Goal: Information Seeking & Learning: Find specific page/section

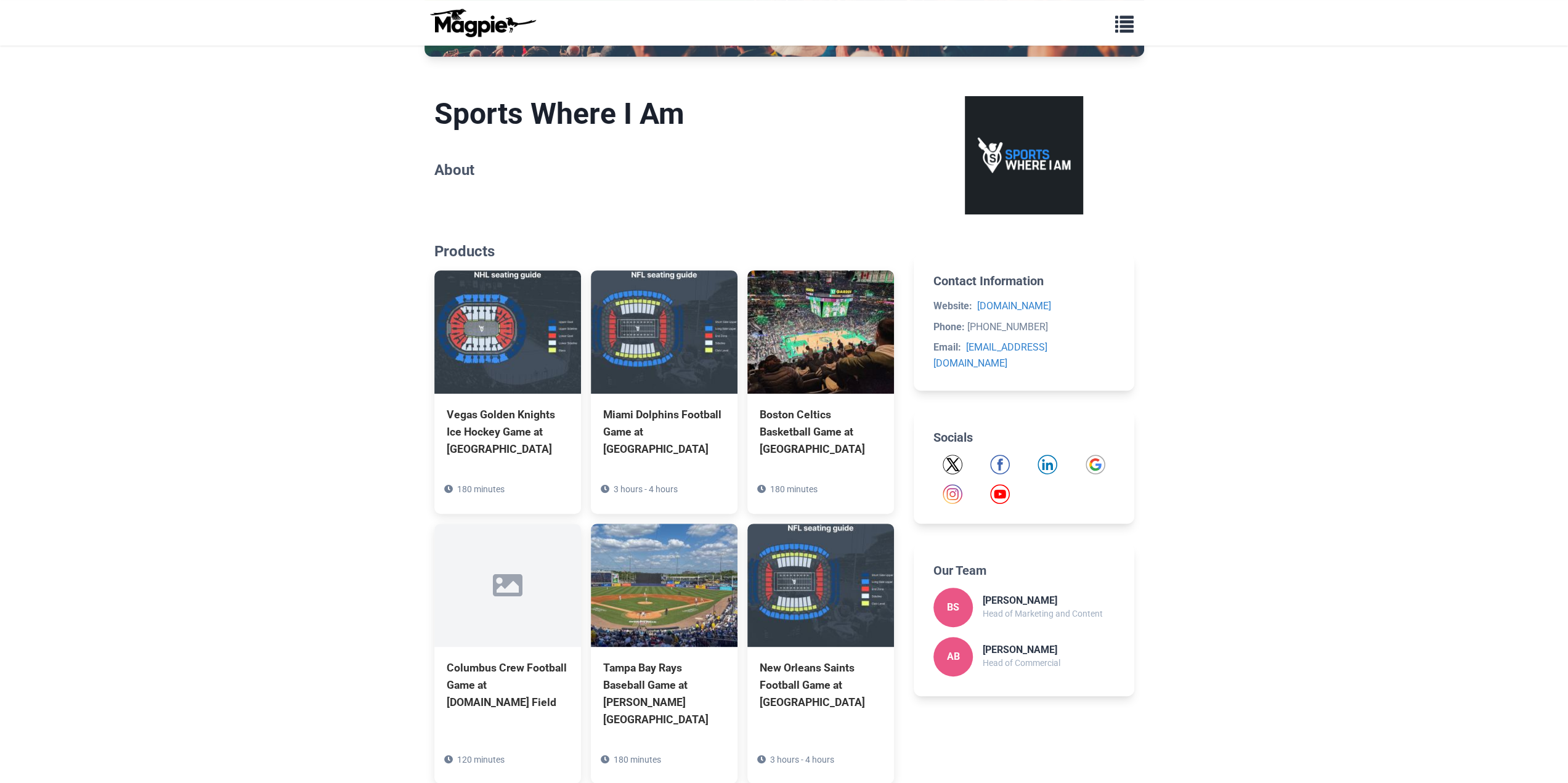
scroll to position [369, 0]
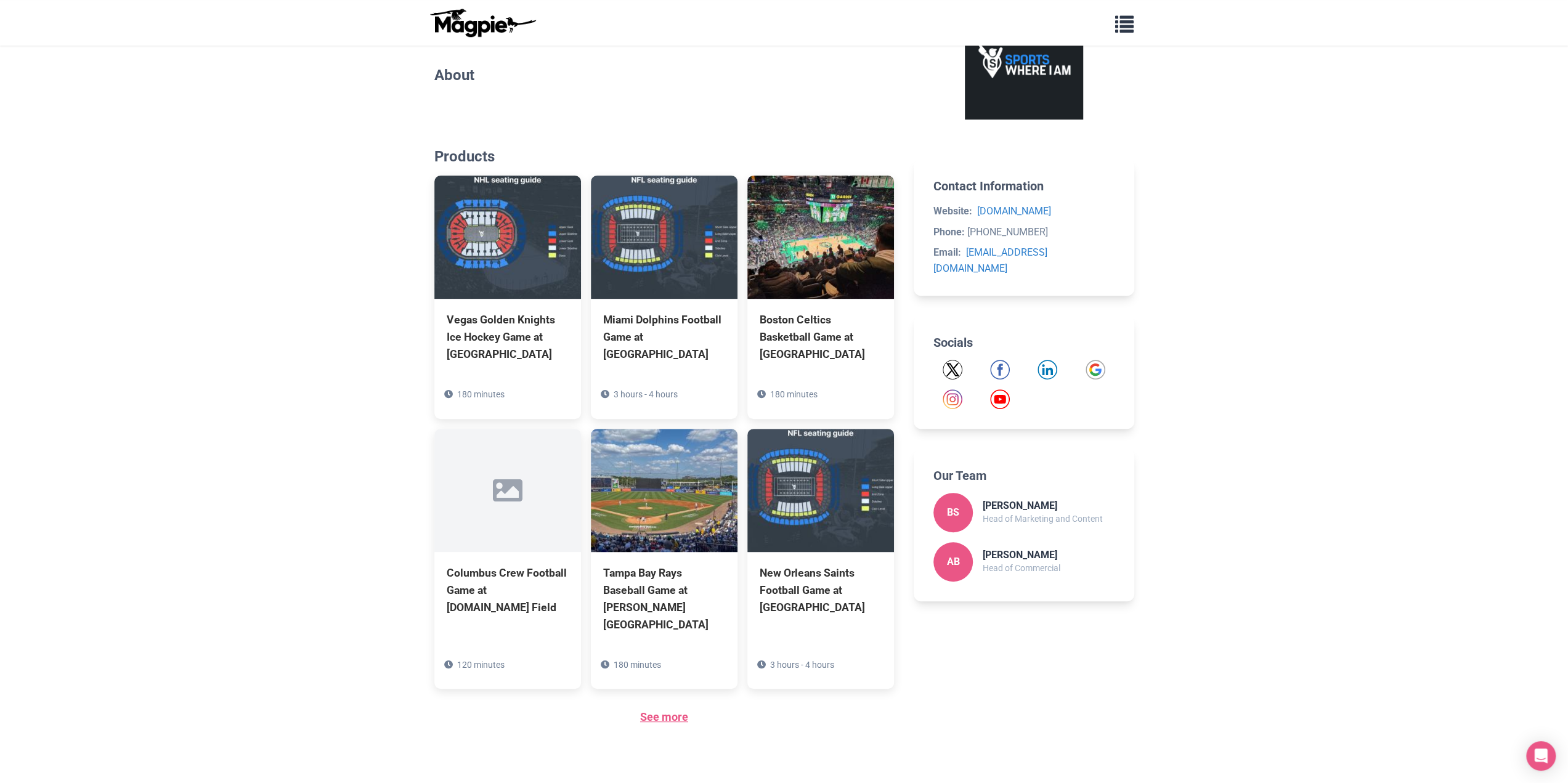
click at [675, 710] on link "See more" at bounding box center [664, 717] width 48 height 13
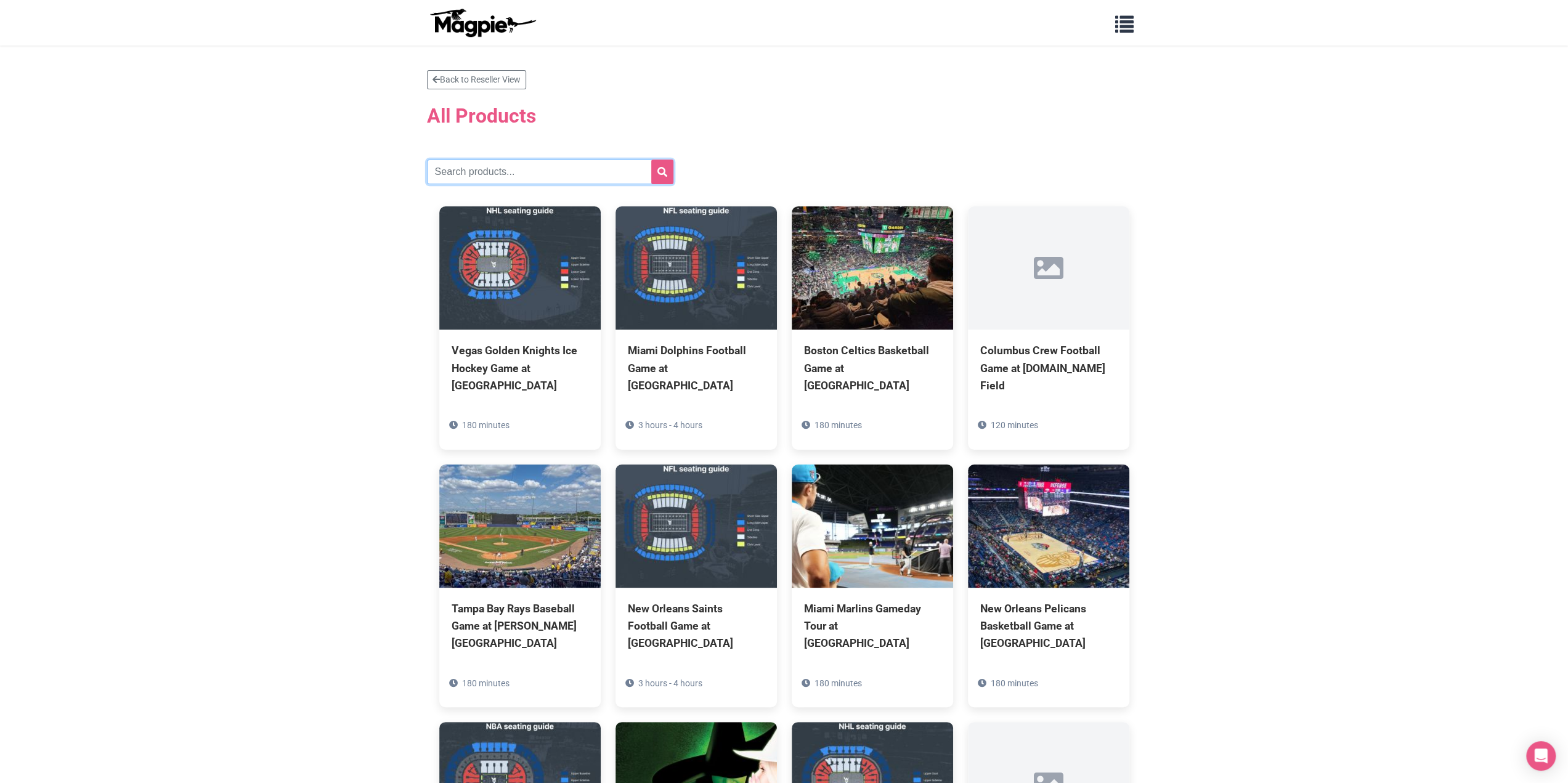
click at [489, 169] on input "text" at bounding box center [551, 171] width 247 height 25
paste input "[GEOGRAPHIC_DATA]"
type input "Cleveland"
click at [651, 159] on button "submit" at bounding box center [662, 171] width 22 height 25
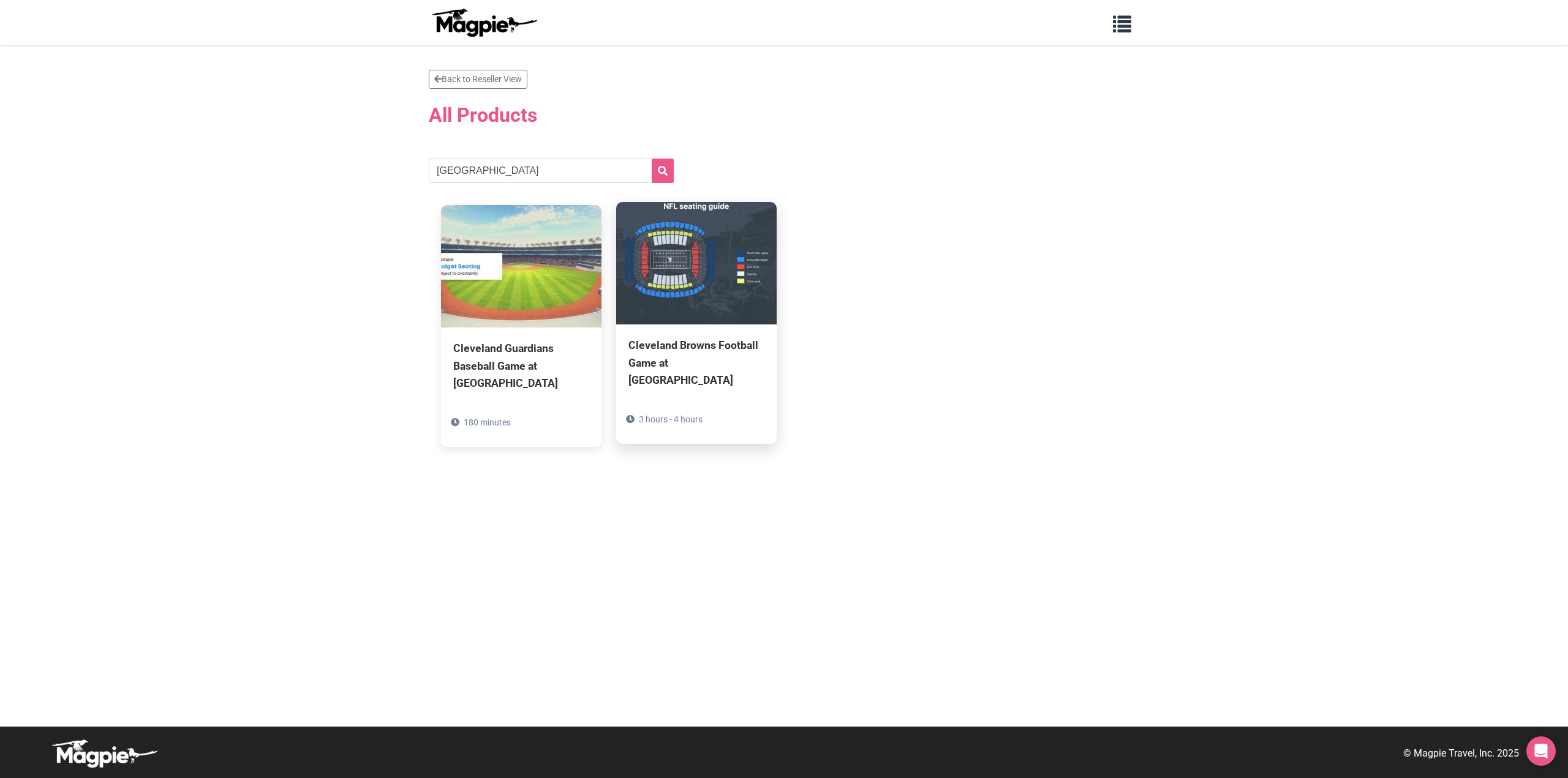
click at [703, 291] on img at bounding box center [696, 264] width 160 height 123
click at [719, 310] on img at bounding box center [696, 264] width 160 height 123
click at [467, 79] on link "Back to Reseller View" at bounding box center [478, 79] width 99 height 19
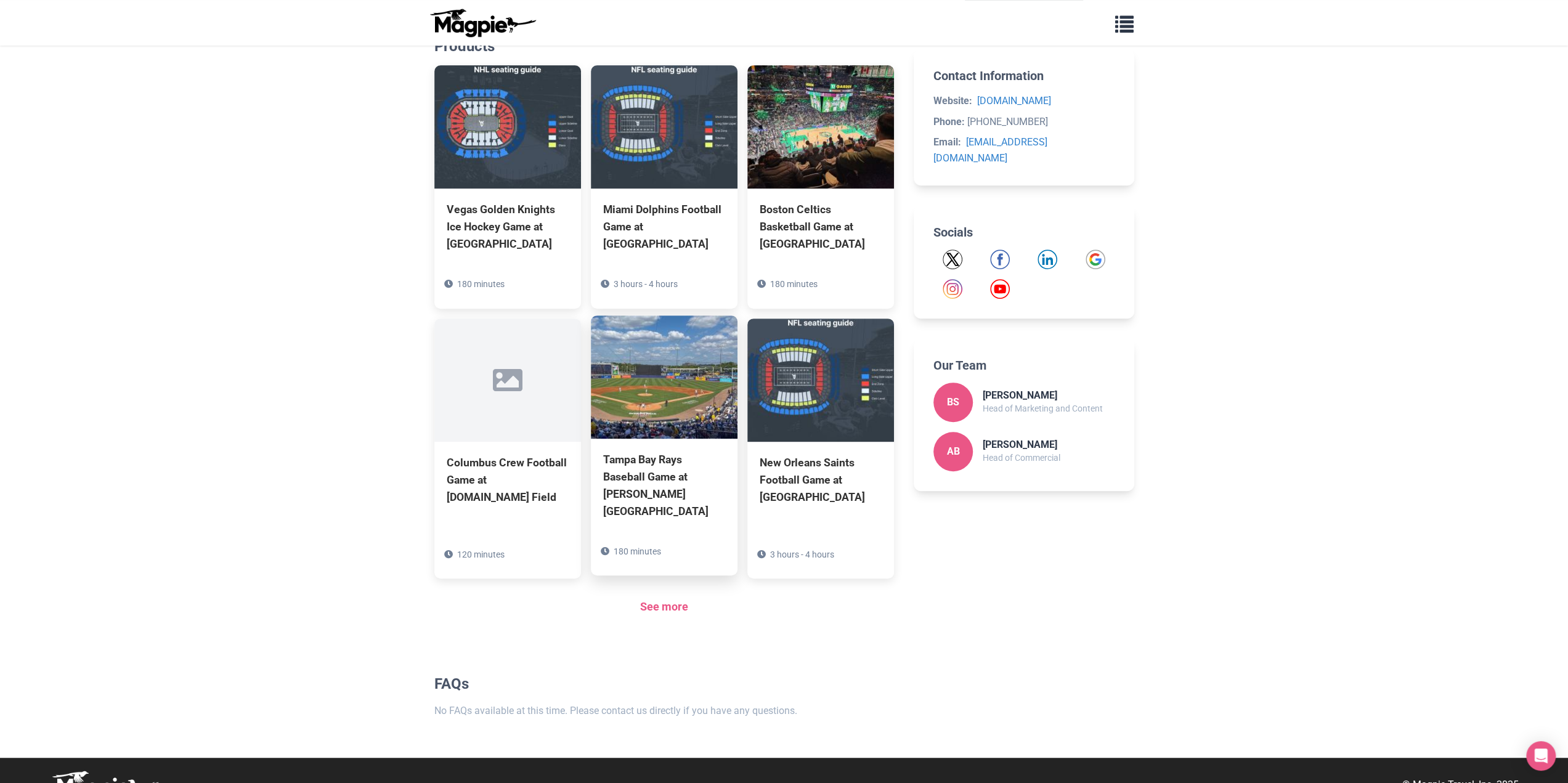
scroll to position [489, 0]
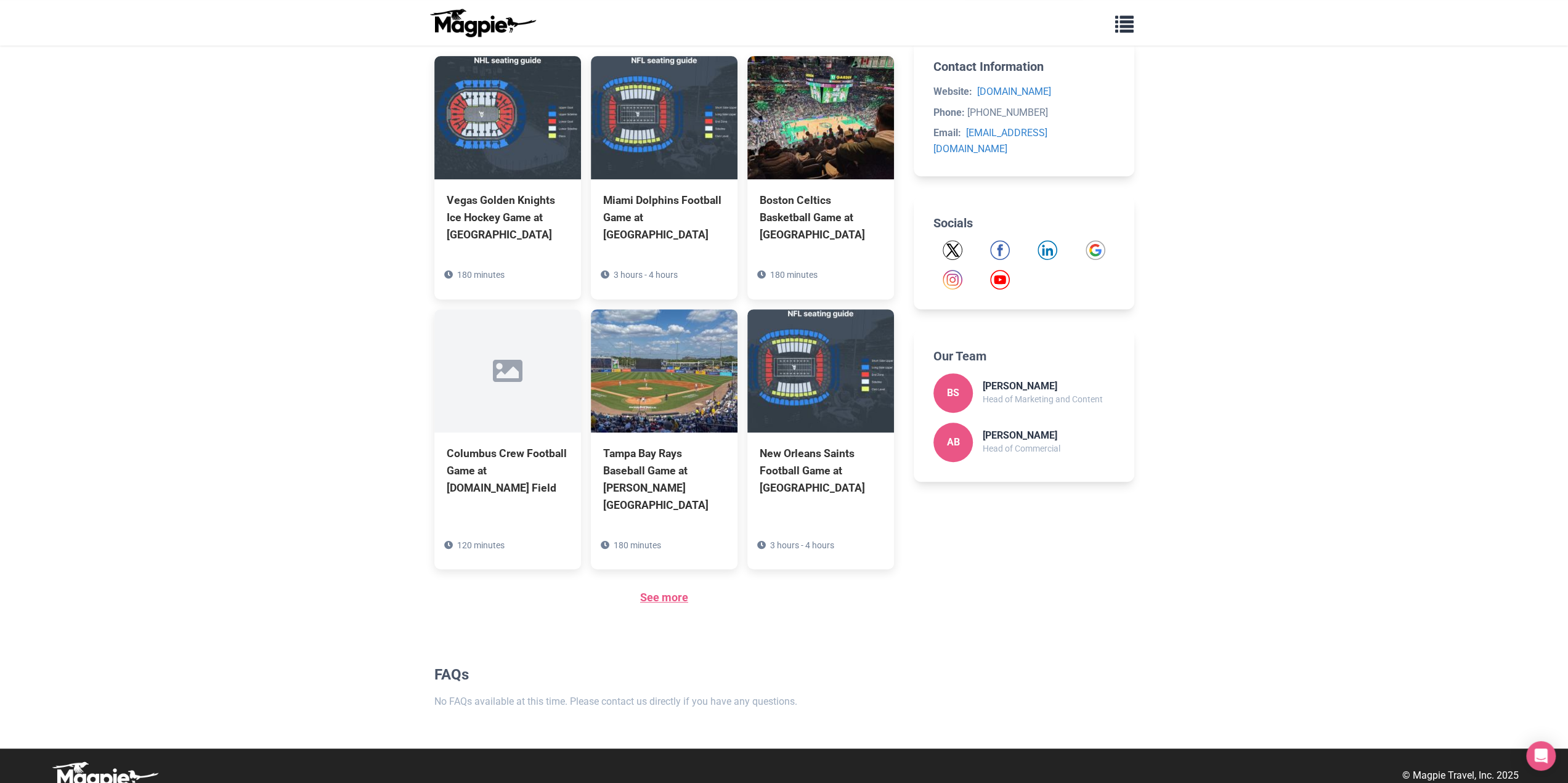
click at [656, 591] on link "See more" at bounding box center [664, 598] width 48 height 13
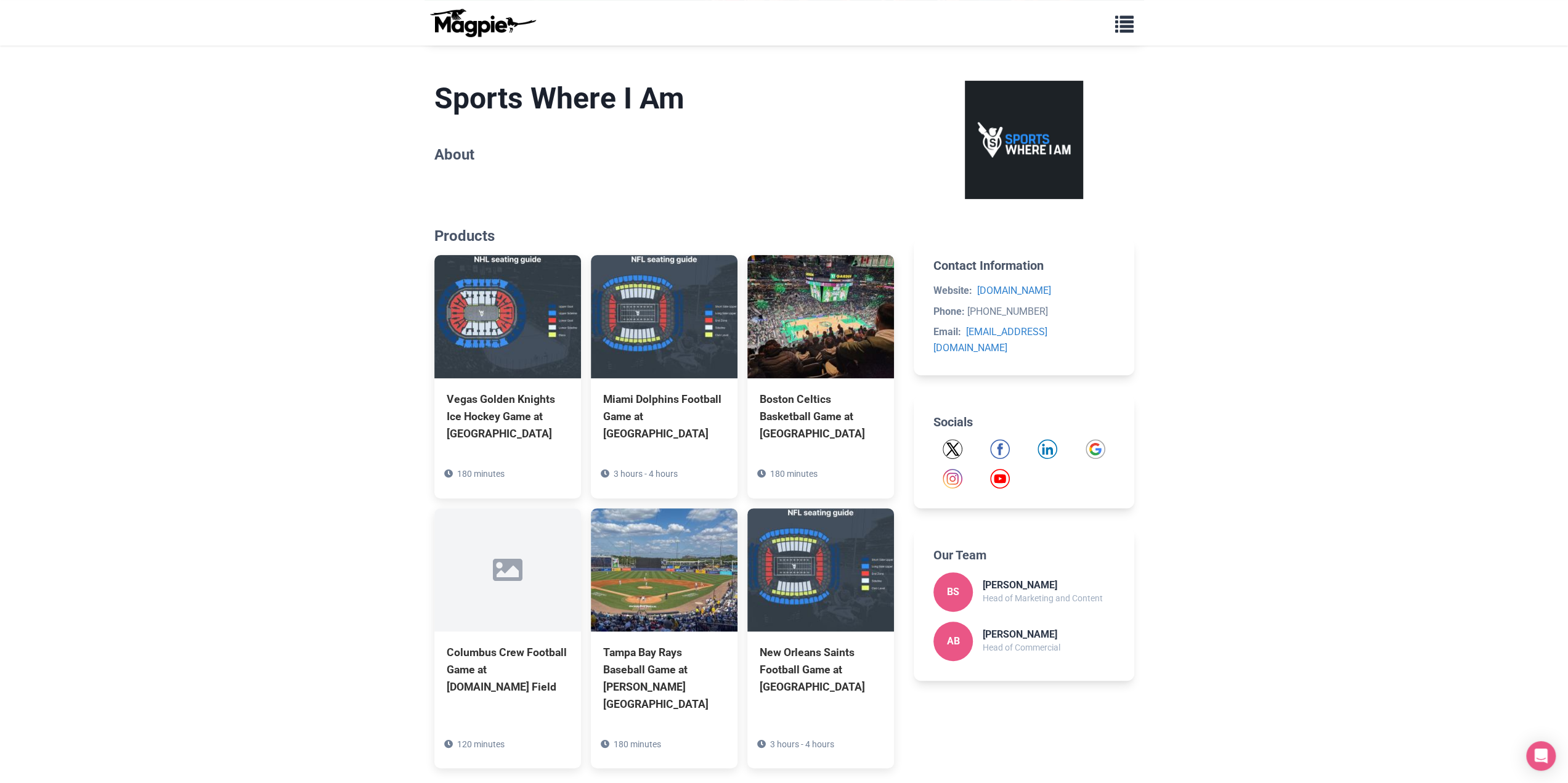
scroll to position [243, 0]
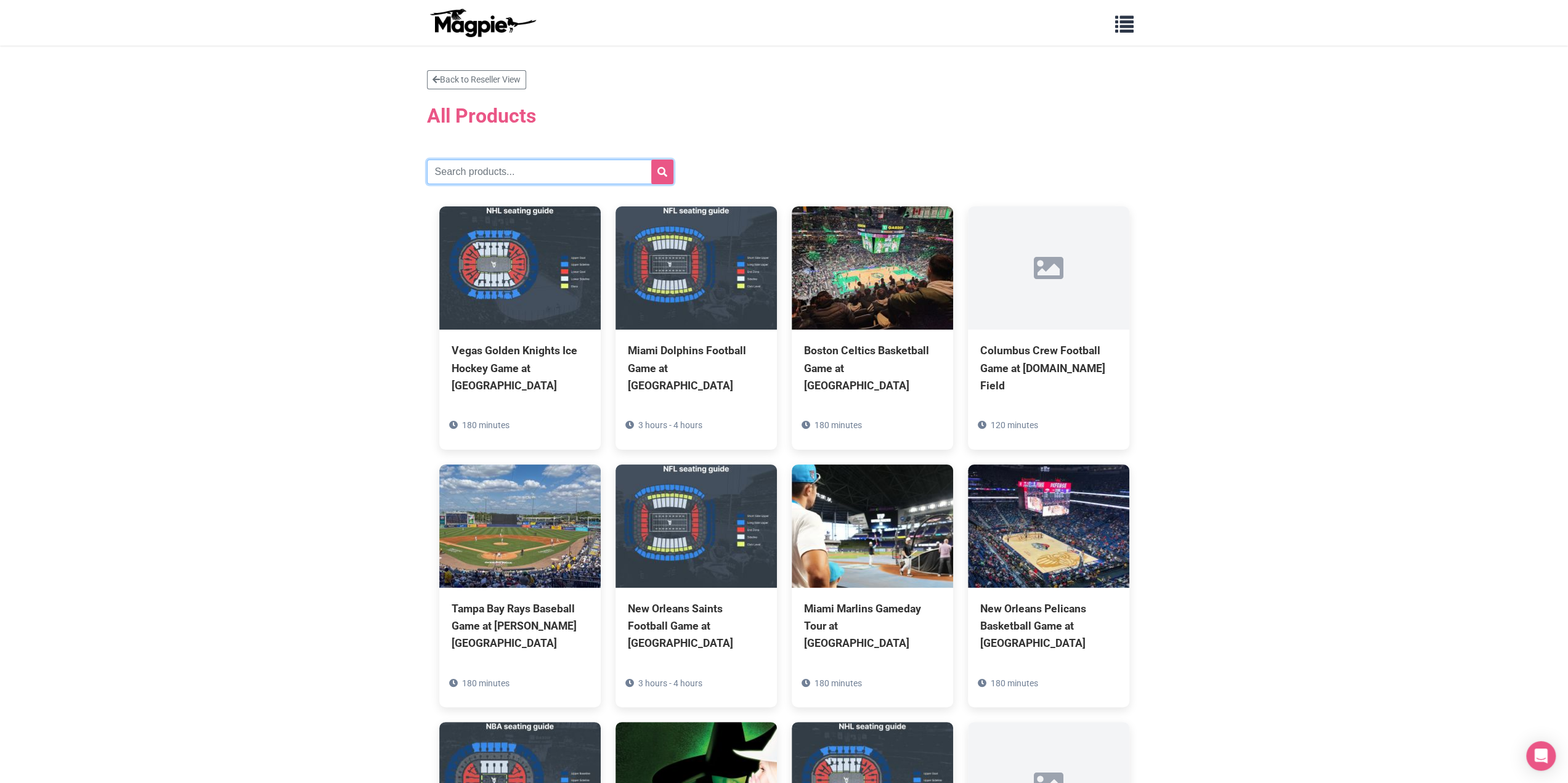
click at [542, 159] on input "text" at bounding box center [551, 171] width 247 height 25
type input "kansas"
click at [651, 159] on button "submit" at bounding box center [662, 171] width 22 height 25
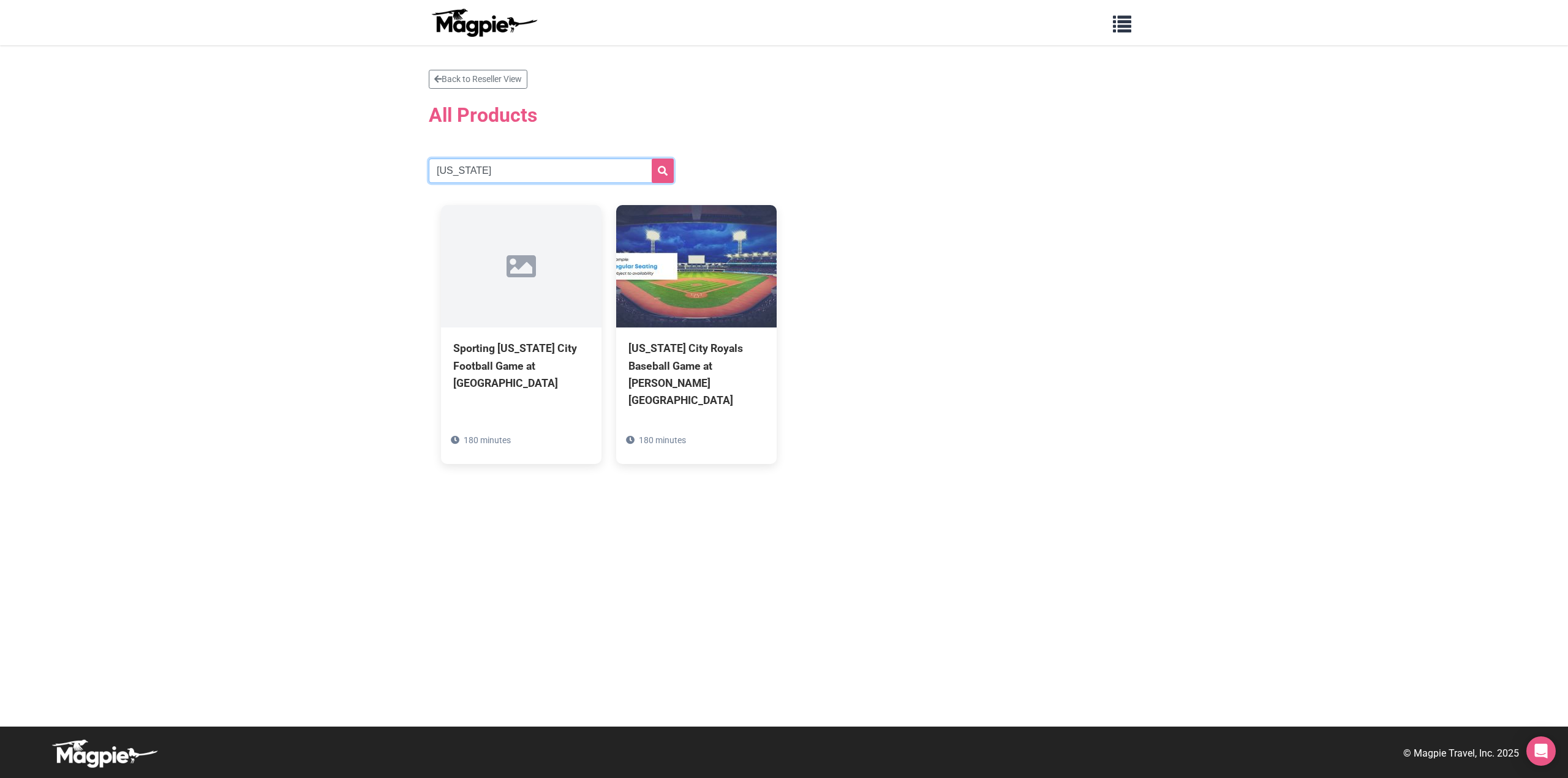
click at [458, 164] on input "[US_STATE]" at bounding box center [551, 170] width 245 height 25
click at [458, 164] on input "kansas" at bounding box center [551, 170] width 245 height 25
paste input "[GEOGRAPHIC_DATA]"
type input "[GEOGRAPHIC_DATA]"
click at [665, 159] on button "submit" at bounding box center [663, 170] width 22 height 25
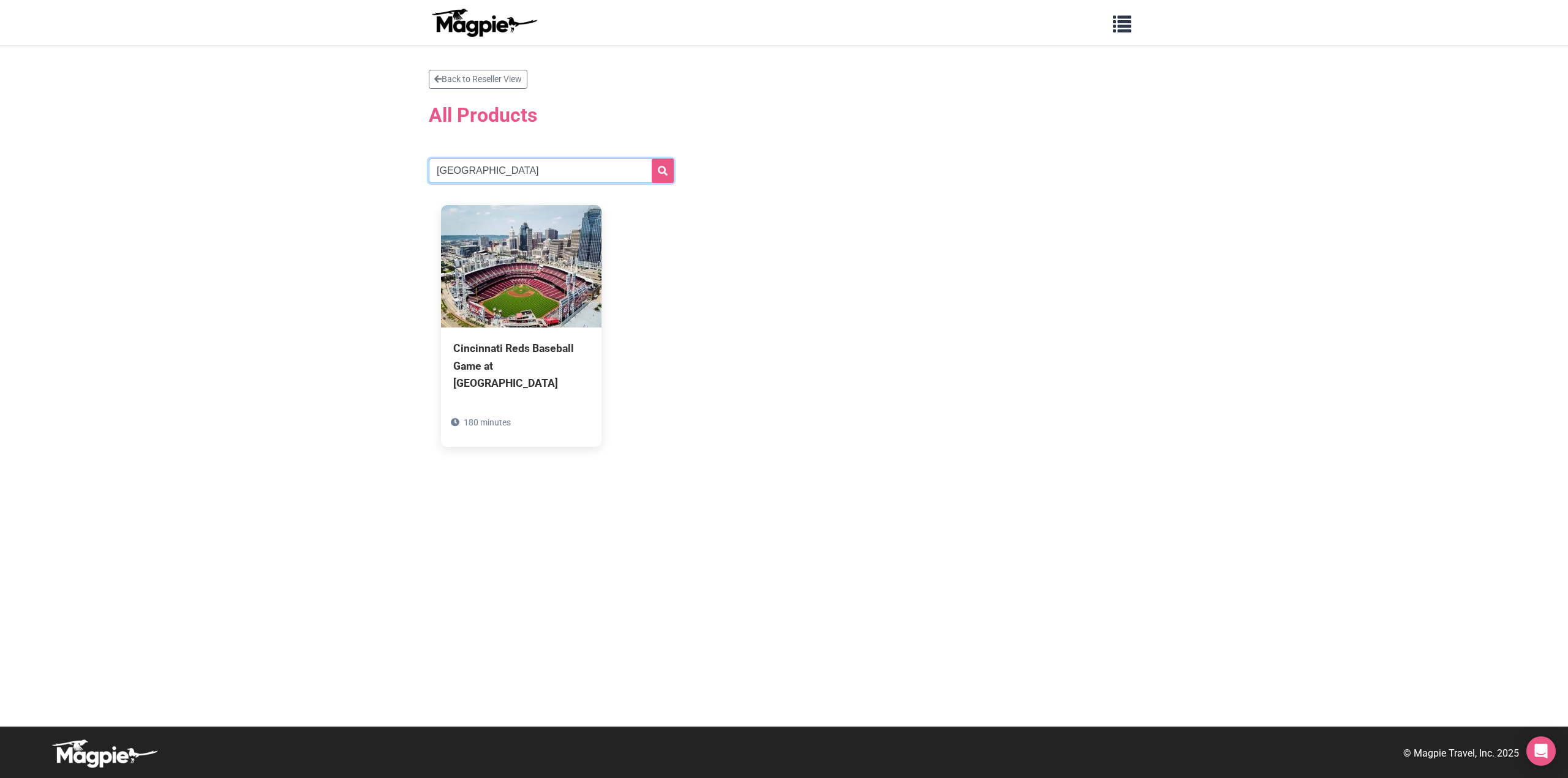
click at [480, 177] on input "Cincinnati" at bounding box center [551, 170] width 245 height 25
type input "chicago white"
click at [652, 158] on button "submit" at bounding box center [663, 170] width 22 height 25
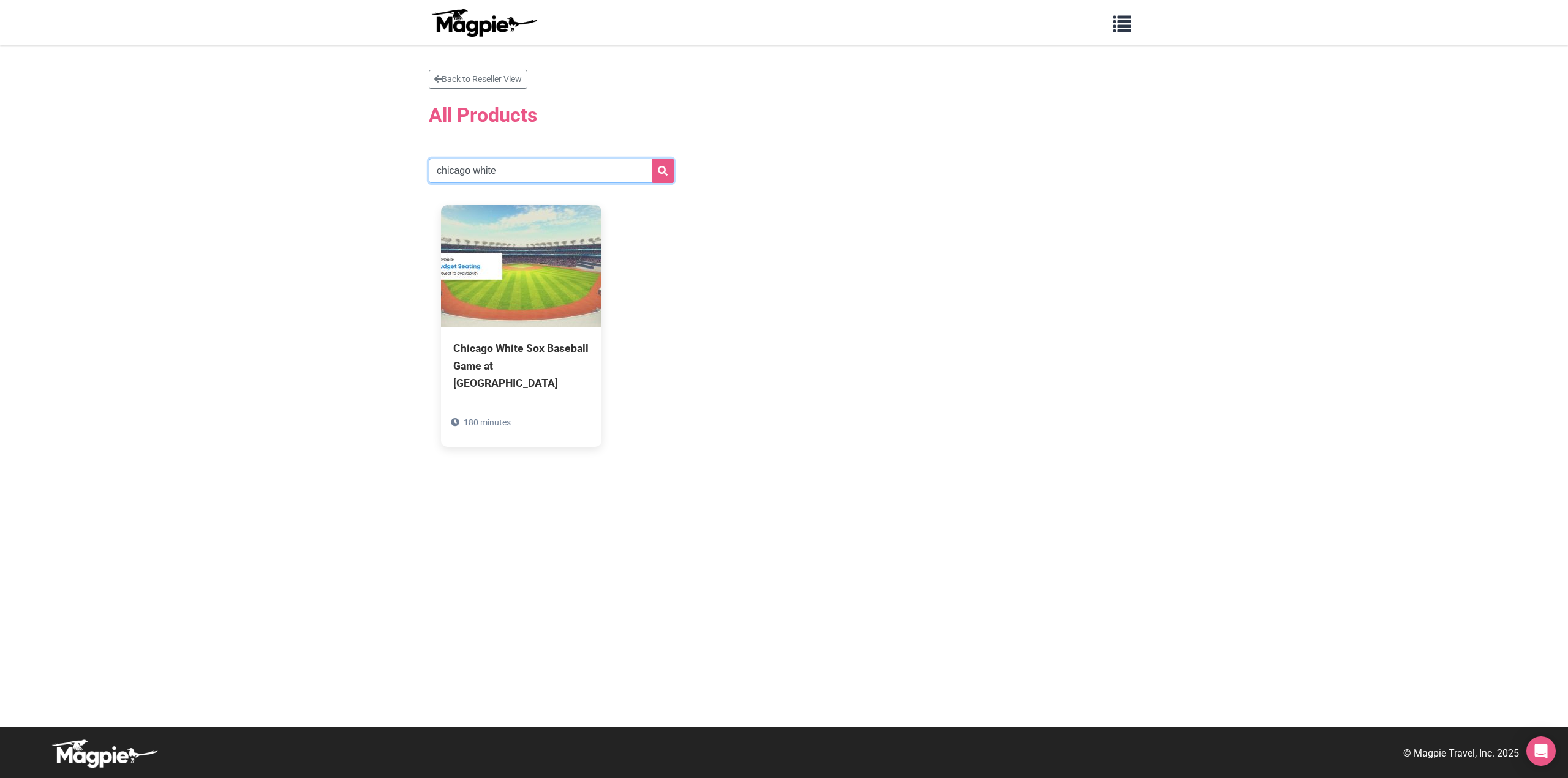
click at [507, 166] on input "chicago white" at bounding box center [551, 170] width 245 height 25
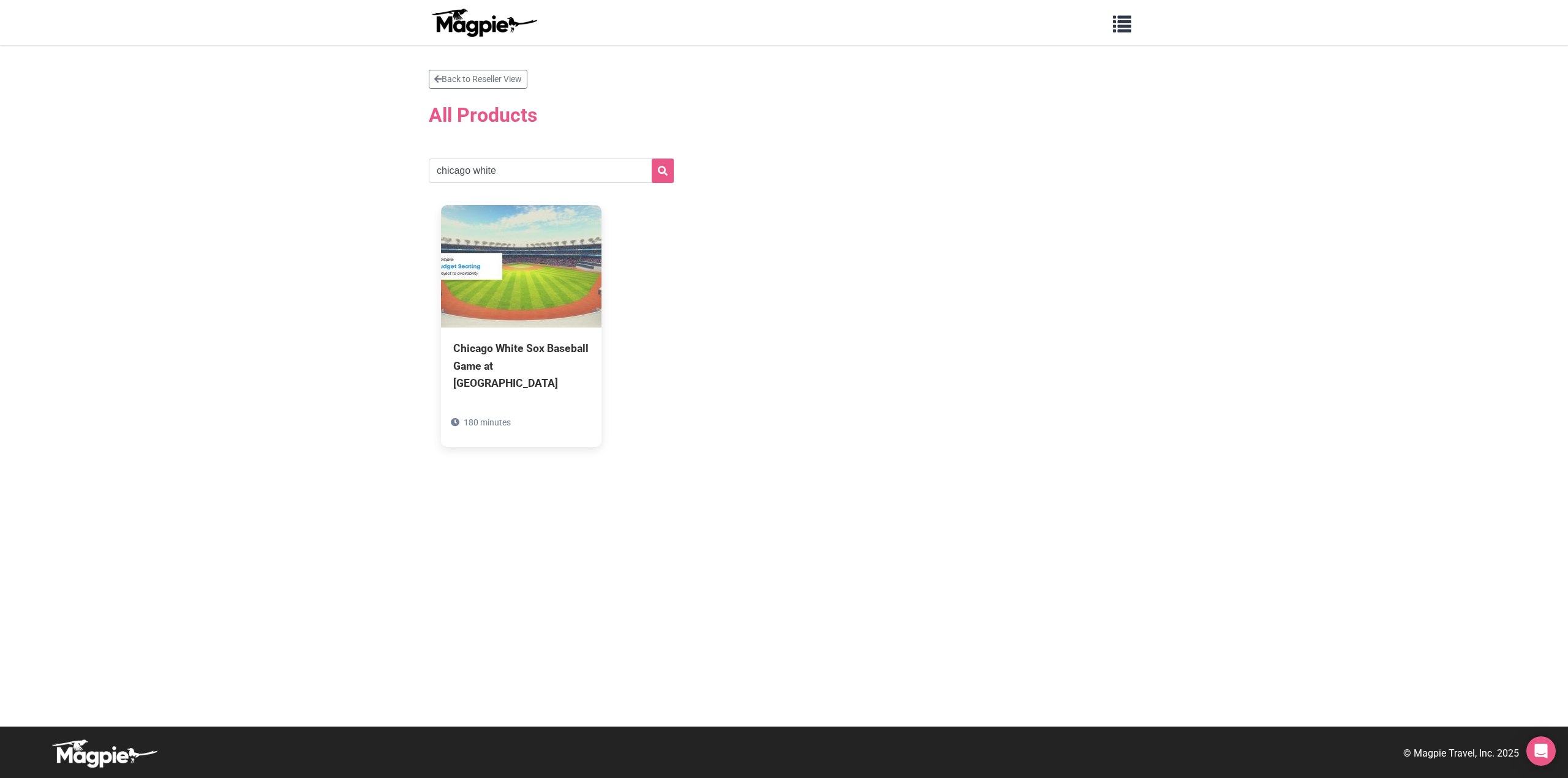
click at [810, 155] on section "Back to Reseller View All Products chicago white Chicago White Sox Baseball Gam…" at bounding box center [784, 264] width 710 height 389
